Goal: Information Seeking & Learning: Learn about a topic

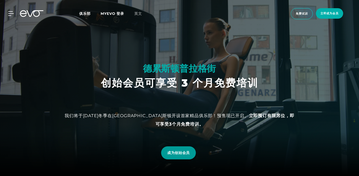
click at [170, 152] on font "成为创始会员" at bounding box center [178, 152] width 22 height 5
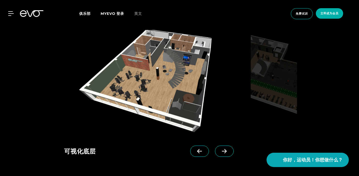
scroll to position [717, 0]
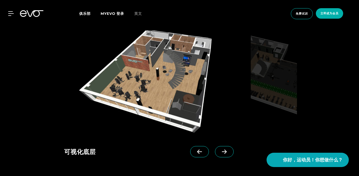
click at [220, 152] on icon at bounding box center [224, 151] width 9 height 5
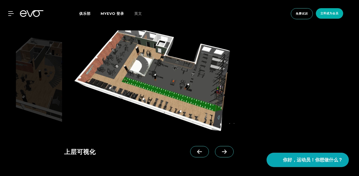
click at [220, 152] on icon at bounding box center [224, 151] width 9 height 5
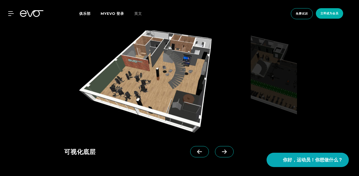
click at [220, 152] on icon at bounding box center [224, 151] width 9 height 5
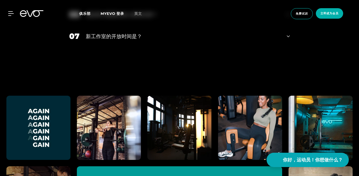
scroll to position [1076, 0]
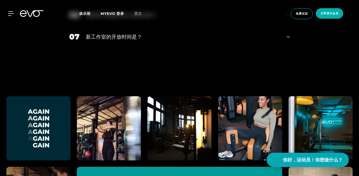
click at [288, 37] on icon at bounding box center [288, 37] width 3 height 2
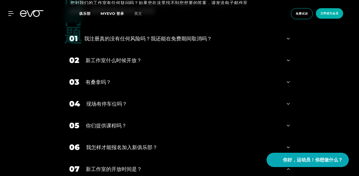
scroll to position [945, 0]
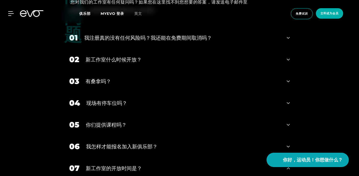
click at [285, 81] on div "03 有桑拿吗？" at bounding box center [179, 81] width 231 height 22
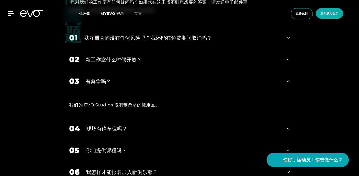
scroll to position [981, 0]
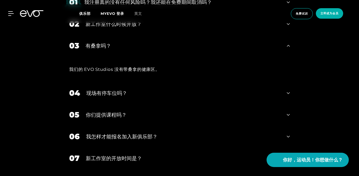
click at [289, 91] on icon at bounding box center [288, 93] width 3 height 6
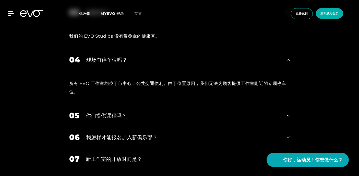
scroll to position [1017, 0]
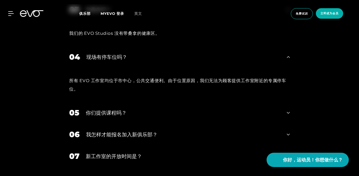
click at [286, 110] on div "05 你们提供课程吗？" at bounding box center [179, 113] width 231 height 22
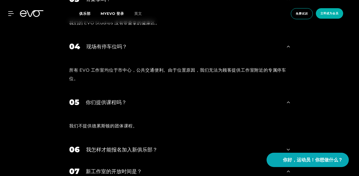
scroll to position [1069, 0]
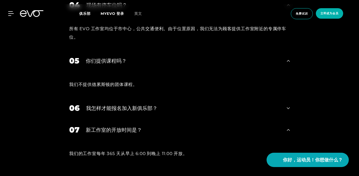
click at [288, 105] on icon at bounding box center [288, 108] width 3 height 6
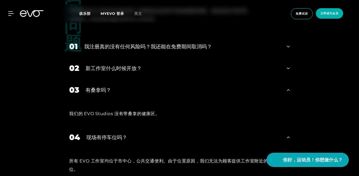
scroll to position [869, 0]
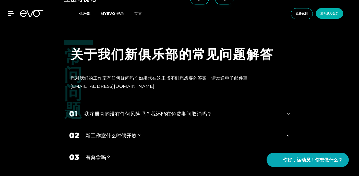
click at [282, 113] on div "01 我注册真的没有任何风险吗？我还能在免费期间取消吗？" at bounding box center [179, 114] width 231 height 22
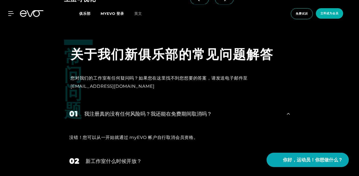
scroll to position [895, 0]
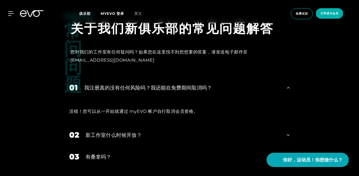
click at [289, 133] on icon at bounding box center [288, 135] width 3 height 6
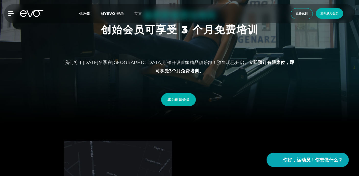
scroll to position [0, 0]
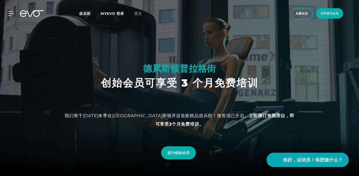
click at [85, 13] on font "俱乐部" at bounding box center [84, 13] width 11 height 5
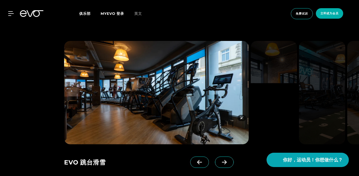
scroll to position [290, 0]
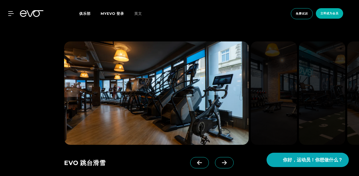
click at [215, 157] on span at bounding box center [224, 162] width 19 height 11
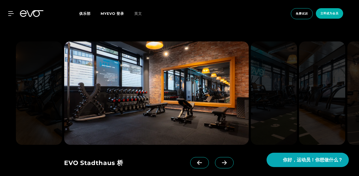
click at [215, 157] on span at bounding box center [224, 162] width 19 height 11
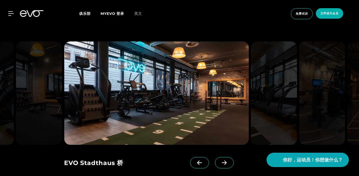
click at [215, 157] on span at bounding box center [224, 162] width 19 height 11
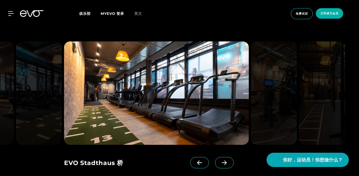
click at [215, 157] on span at bounding box center [224, 162] width 19 height 11
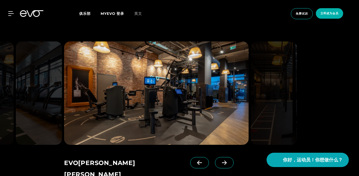
click at [215, 157] on span at bounding box center [224, 162] width 19 height 11
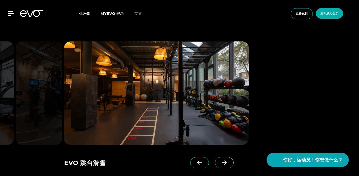
click at [215, 157] on span at bounding box center [224, 162] width 19 height 11
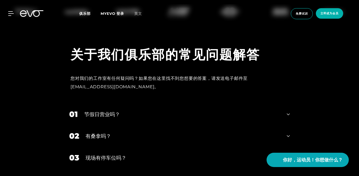
scroll to position [1790, 0]
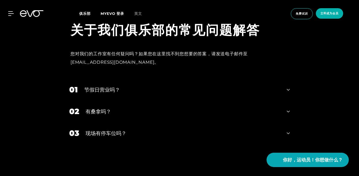
click at [290, 122] on div "03 现场有停车位吗？" at bounding box center [179, 133] width 231 height 22
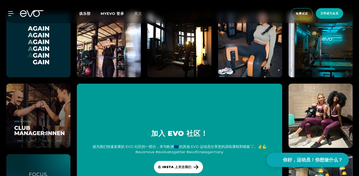
scroll to position [2132, 0]
